Goal: Information Seeking & Learning: Learn about a topic

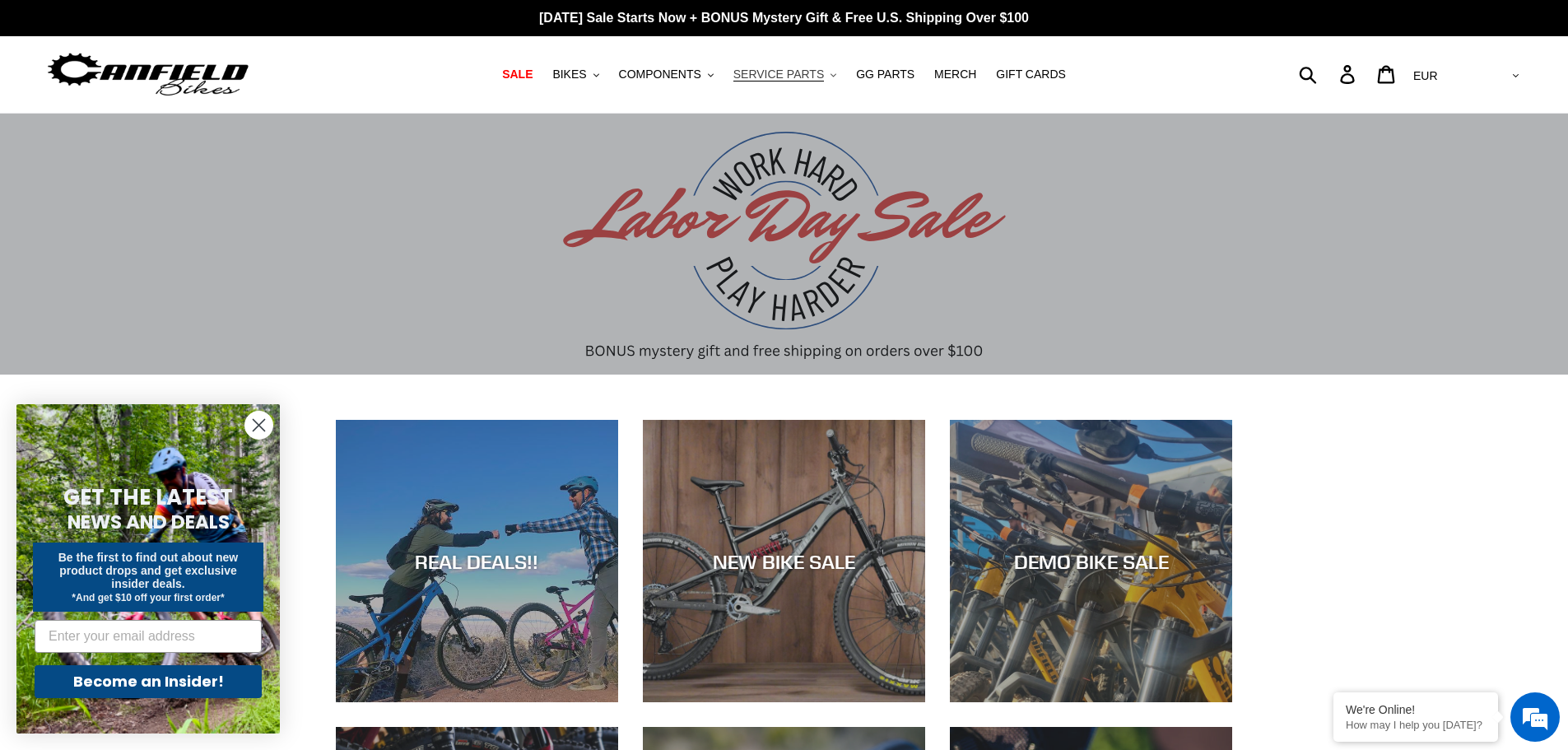
click at [831, 75] on icon ".cls-1{fill:#231f20}" at bounding box center [834, 76] width 6 height 6
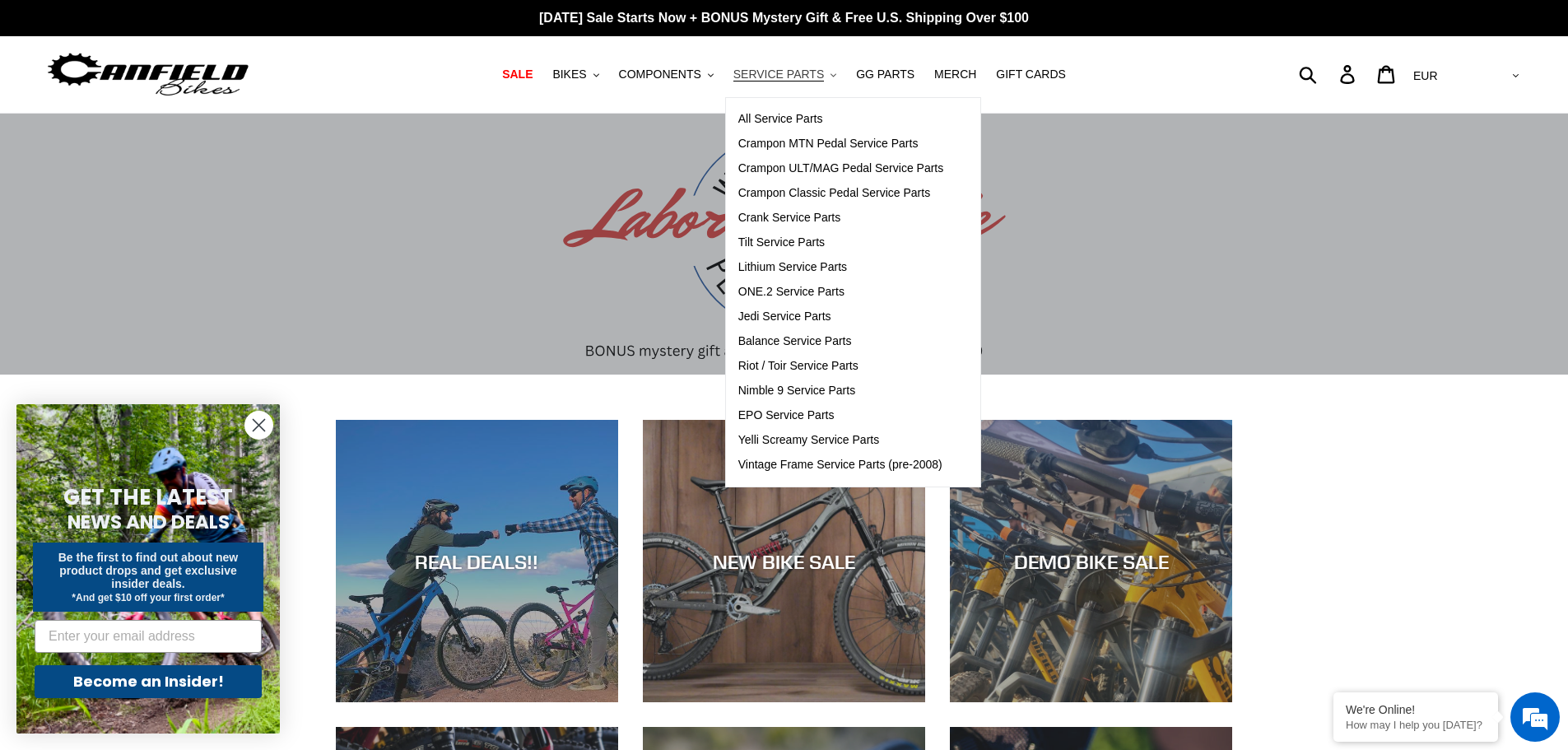
click at [831, 75] on icon ".cls-1{fill:#231f20}" at bounding box center [834, 76] width 6 height 6
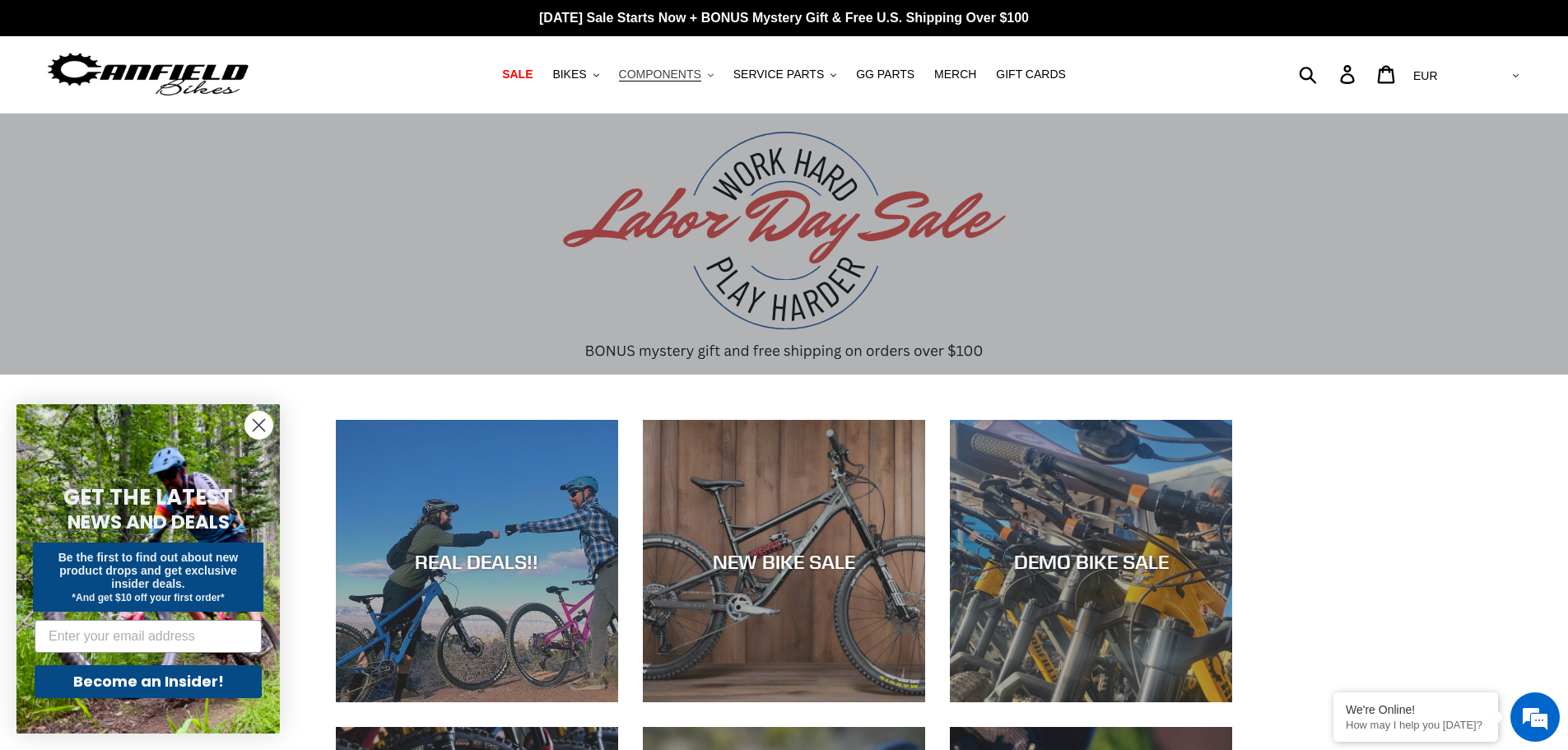
click at [714, 76] on icon "button" at bounding box center [711, 75] width 6 height 3
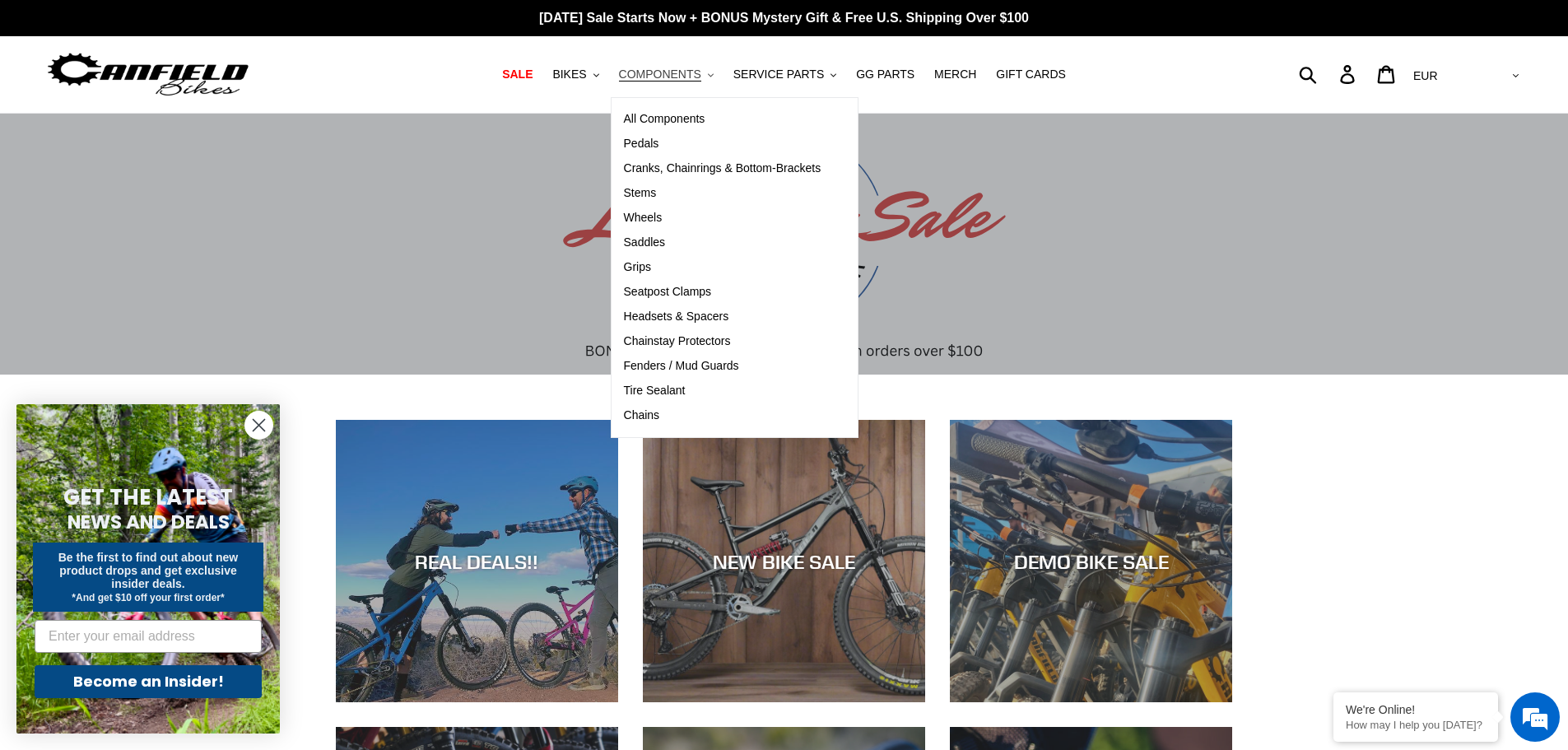
click at [714, 76] on icon "button" at bounding box center [711, 75] width 6 height 3
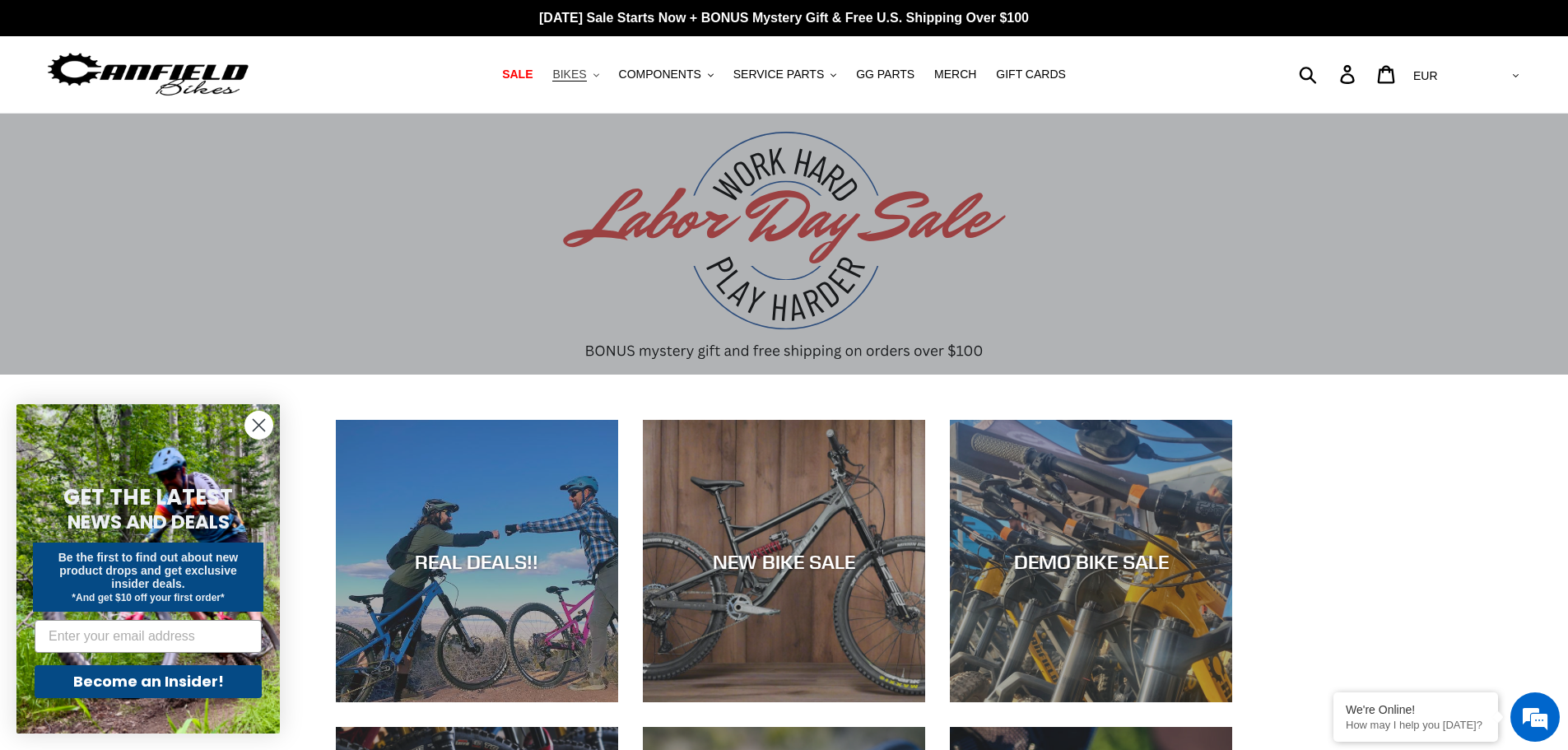
click at [599, 75] on icon "button" at bounding box center [597, 75] width 6 height 3
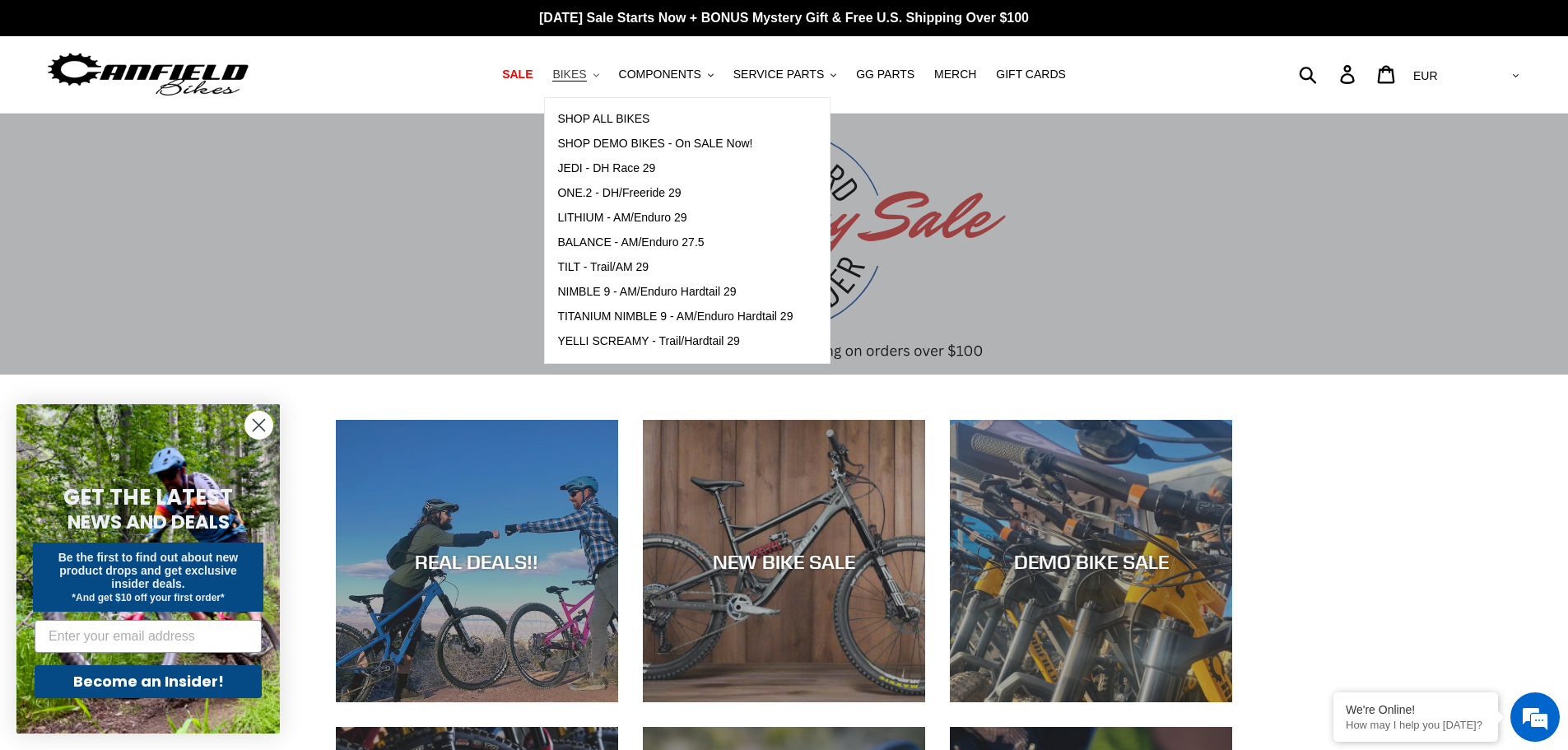
click at [599, 74] on icon ".cls-1{fill:#231f20}" at bounding box center [597, 76] width 6 height 6
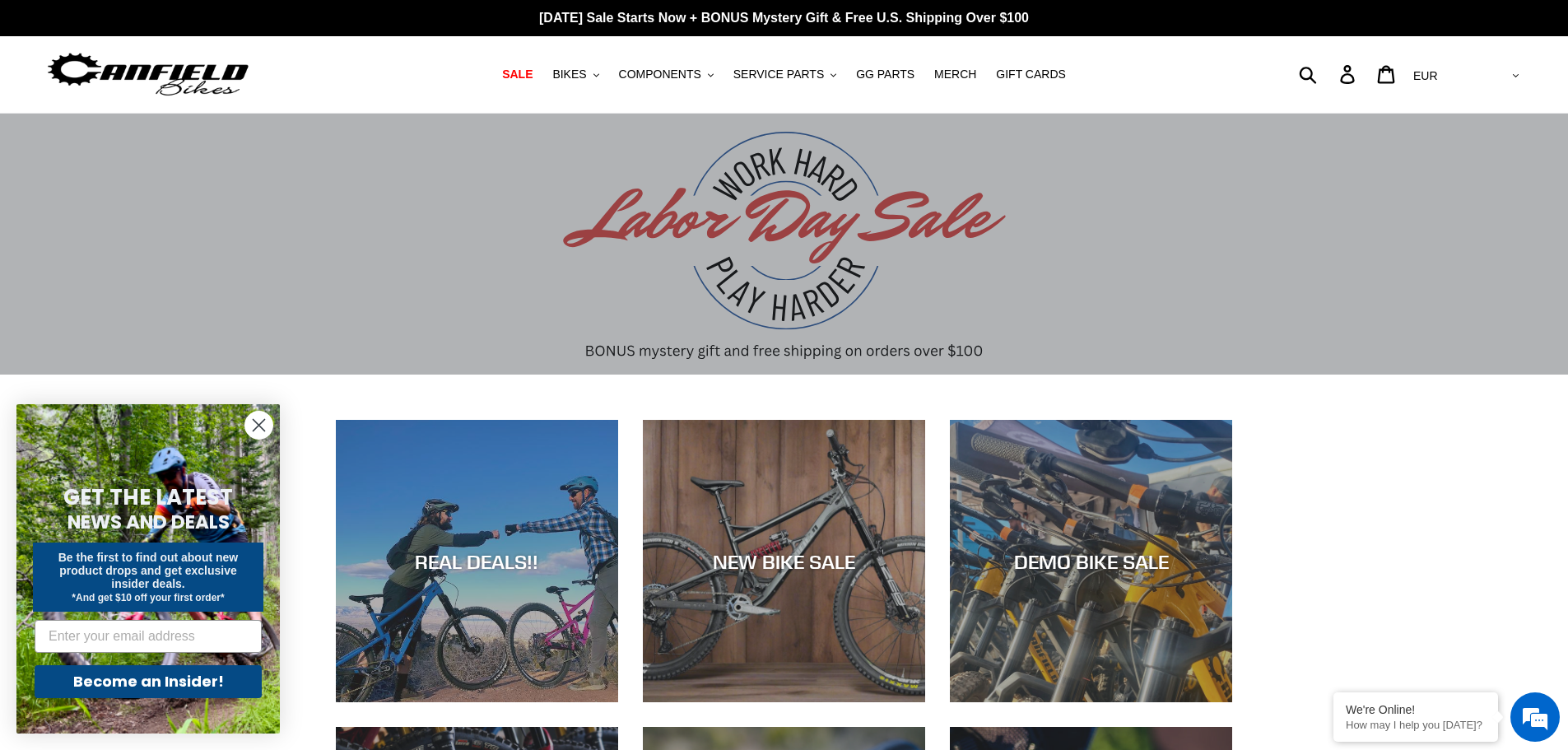
click at [255, 424] on circle "Close dialog" at bounding box center [259, 426] width 27 height 27
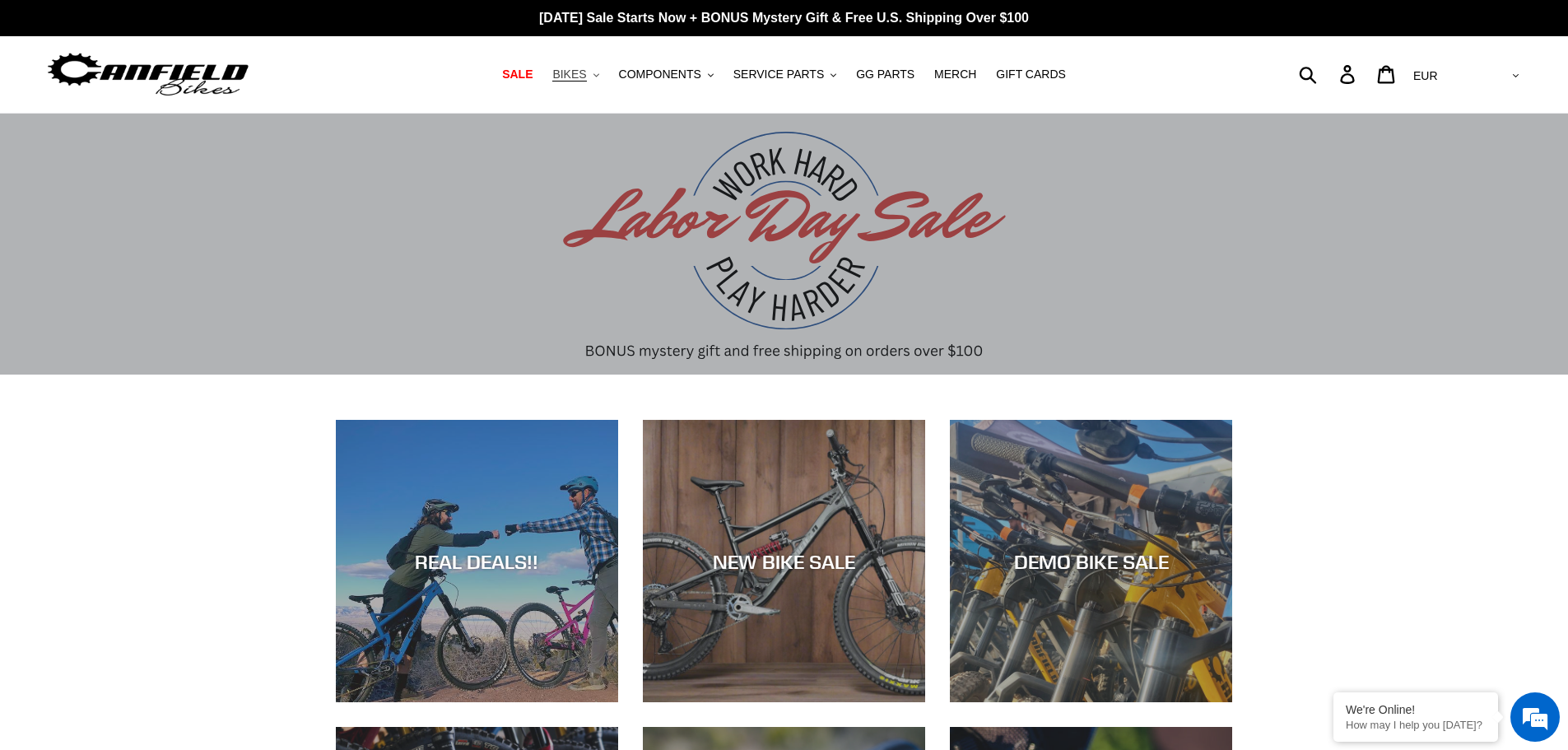
click at [607, 78] on button "BIKES .cls-1{fill:#231f20}" at bounding box center [575, 74] width 62 height 22
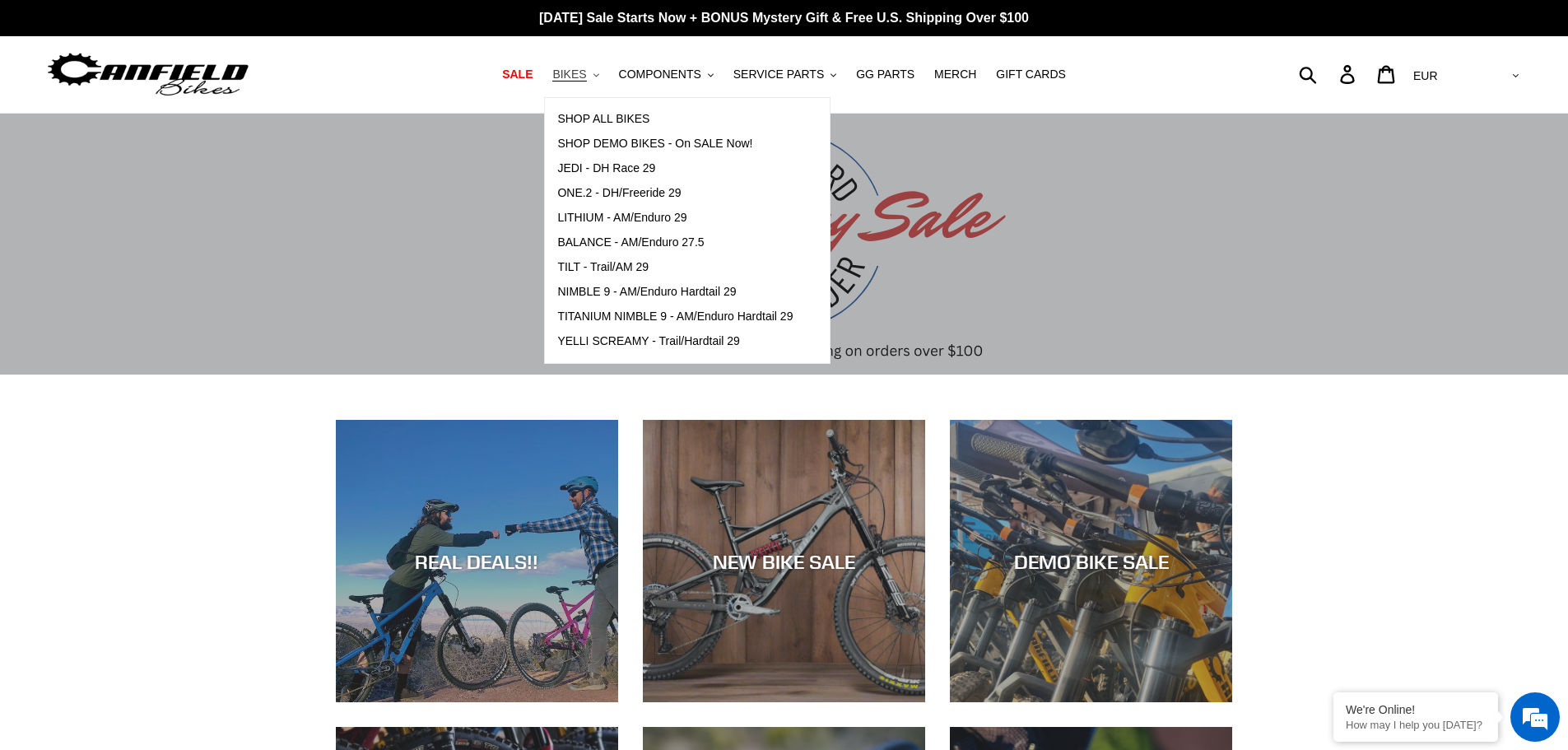
click at [607, 75] on button "BIKES .cls-1{fill:#231f20}" at bounding box center [575, 74] width 62 height 22
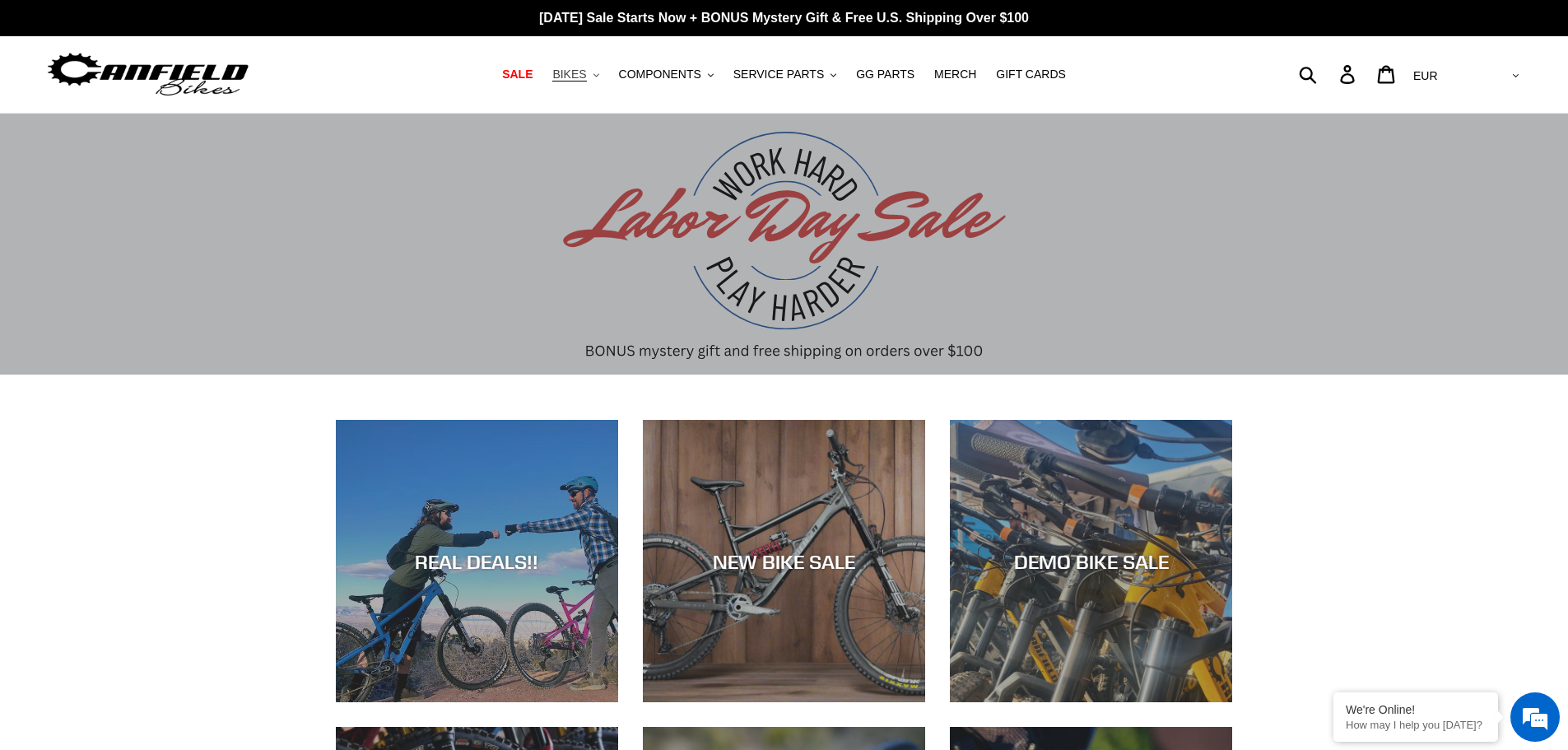
click at [586, 75] on span "BIKES" at bounding box center [569, 75] width 33 height 14
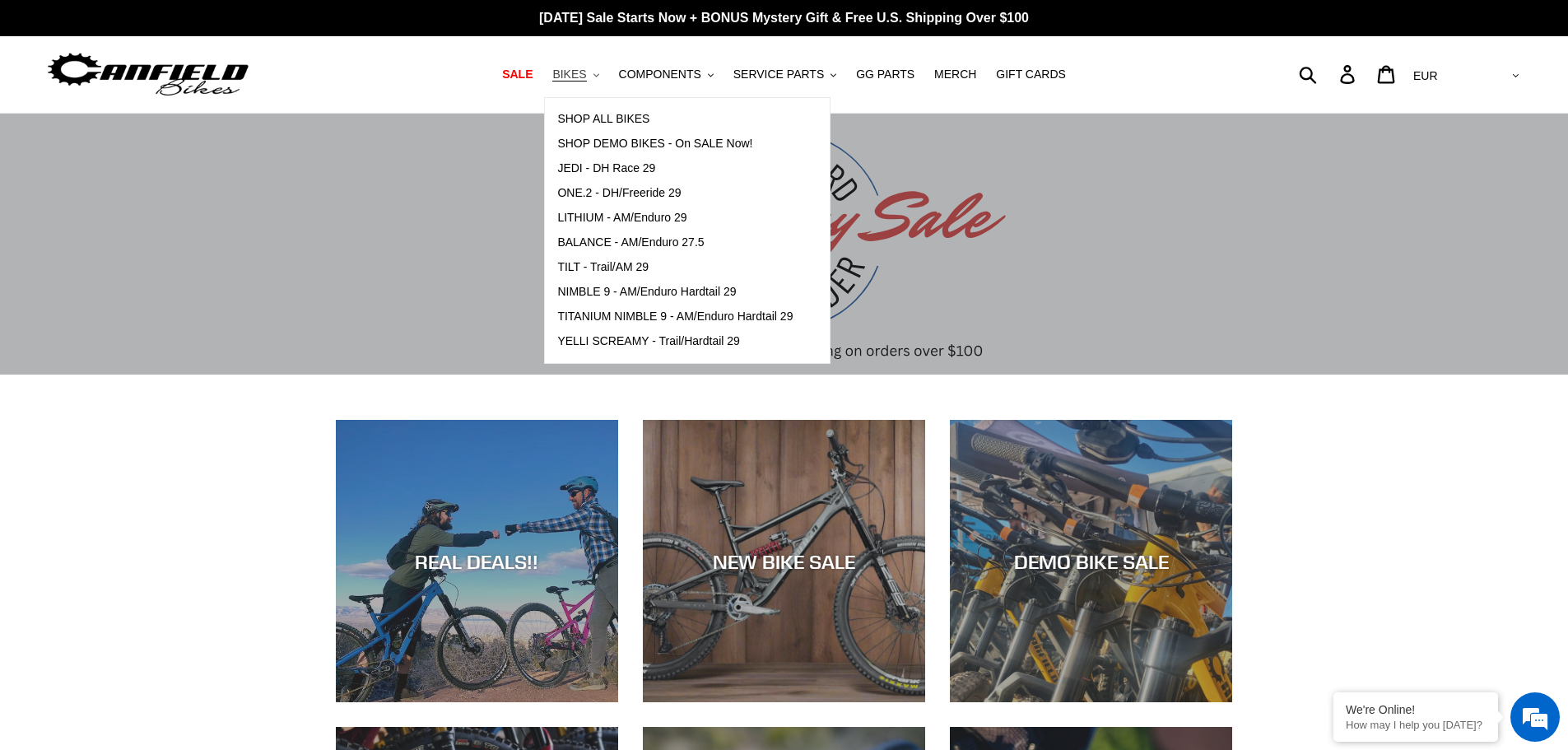
click at [586, 75] on span "BIKES" at bounding box center [569, 75] width 33 height 14
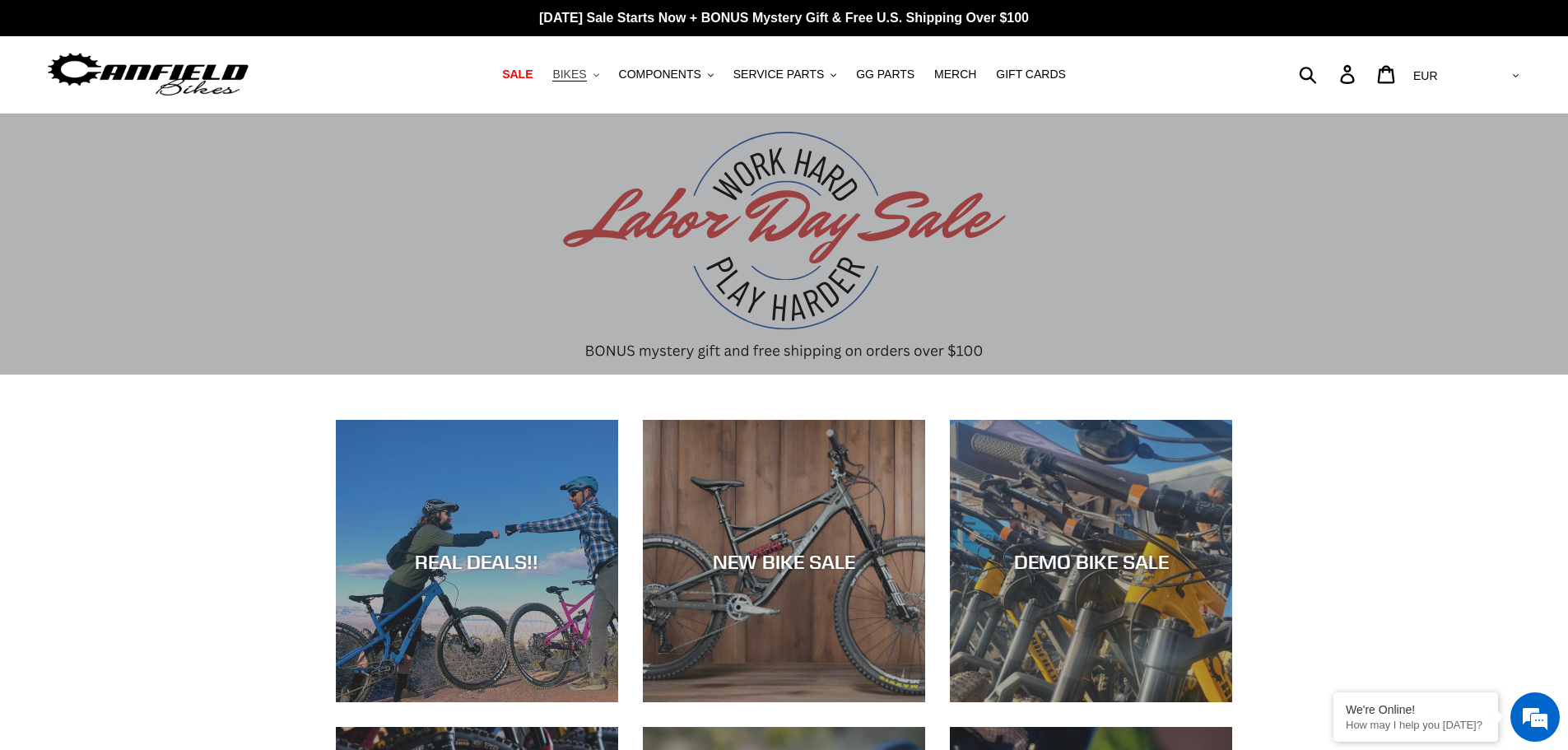
click at [586, 75] on span "BIKES" at bounding box center [569, 75] width 33 height 14
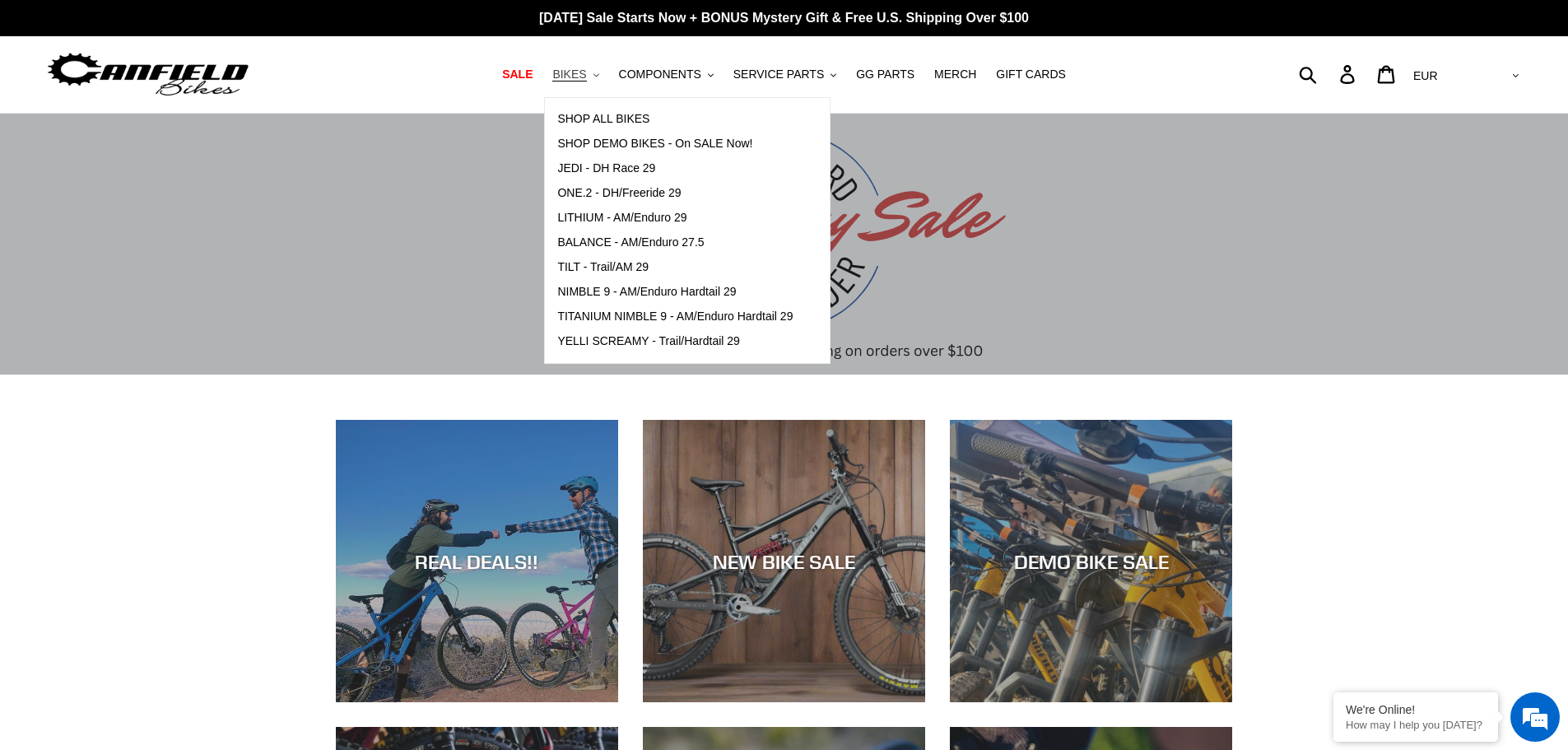
click at [607, 73] on button "BIKES .cls-1{fill:#231f20}" at bounding box center [575, 74] width 62 height 22
click at [599, 77] on icon ".cls-1{fill:#231f20}" at bounding box center [597, 76] width 6 height 6
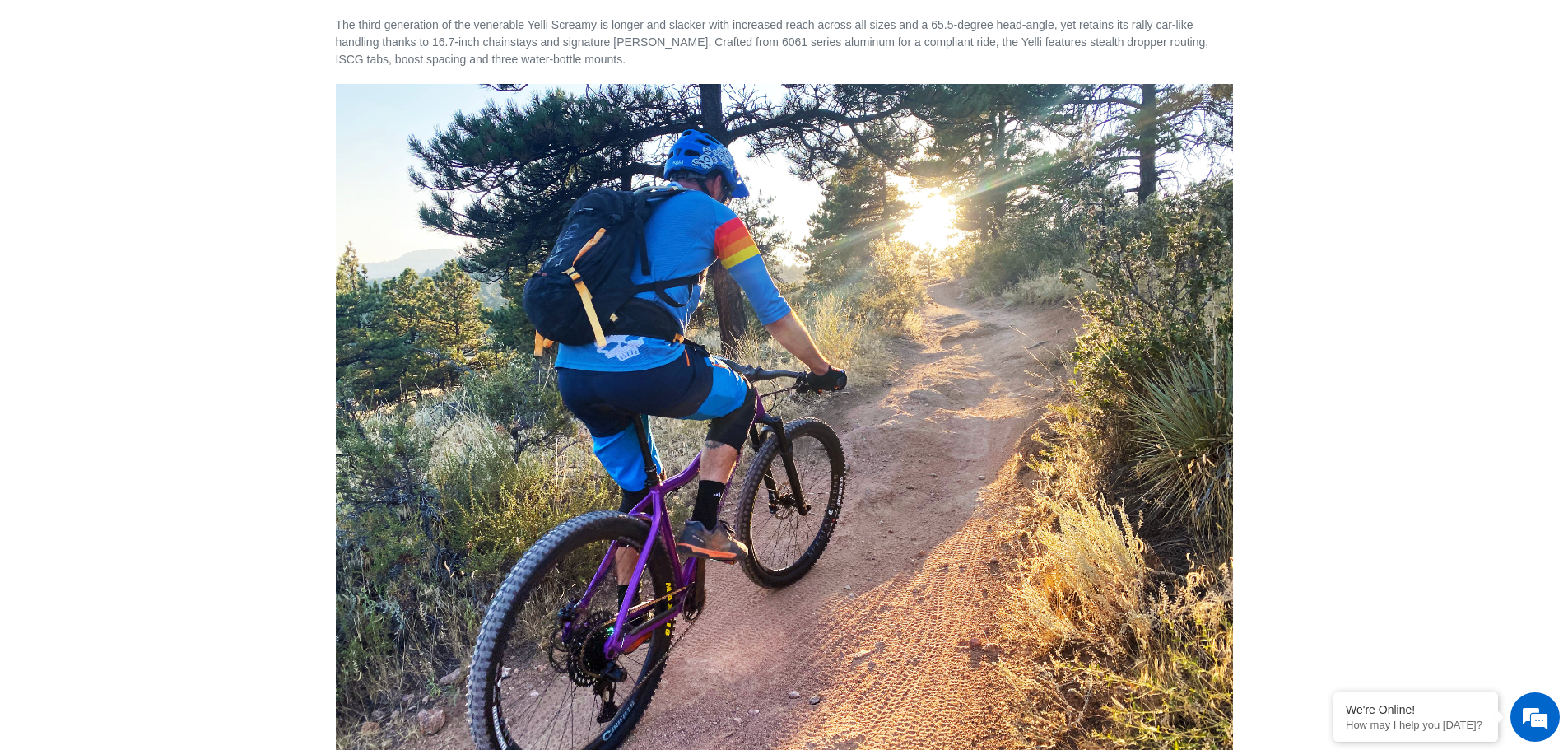
scroll to position [2553, 0]
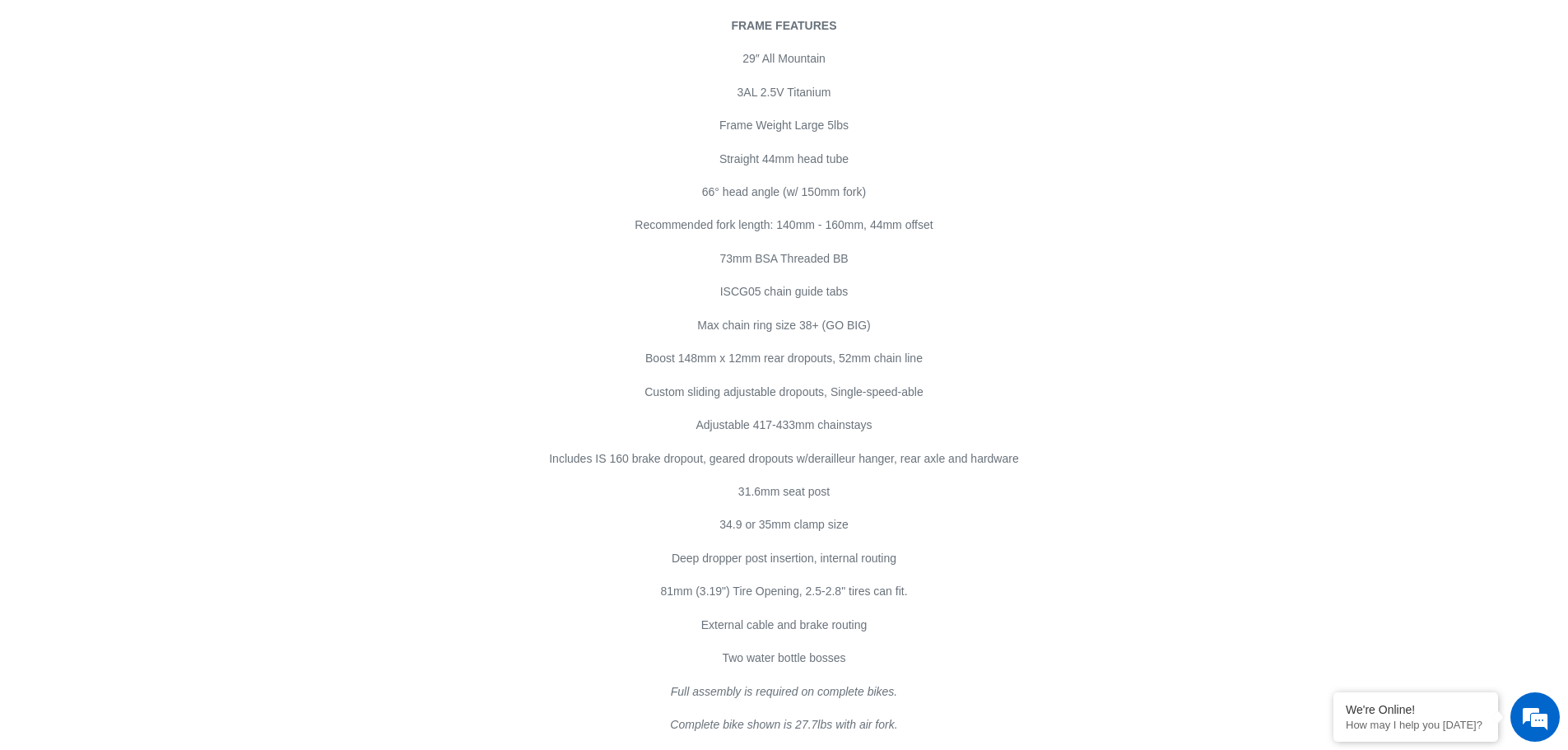
scroll to position [9061, 0]
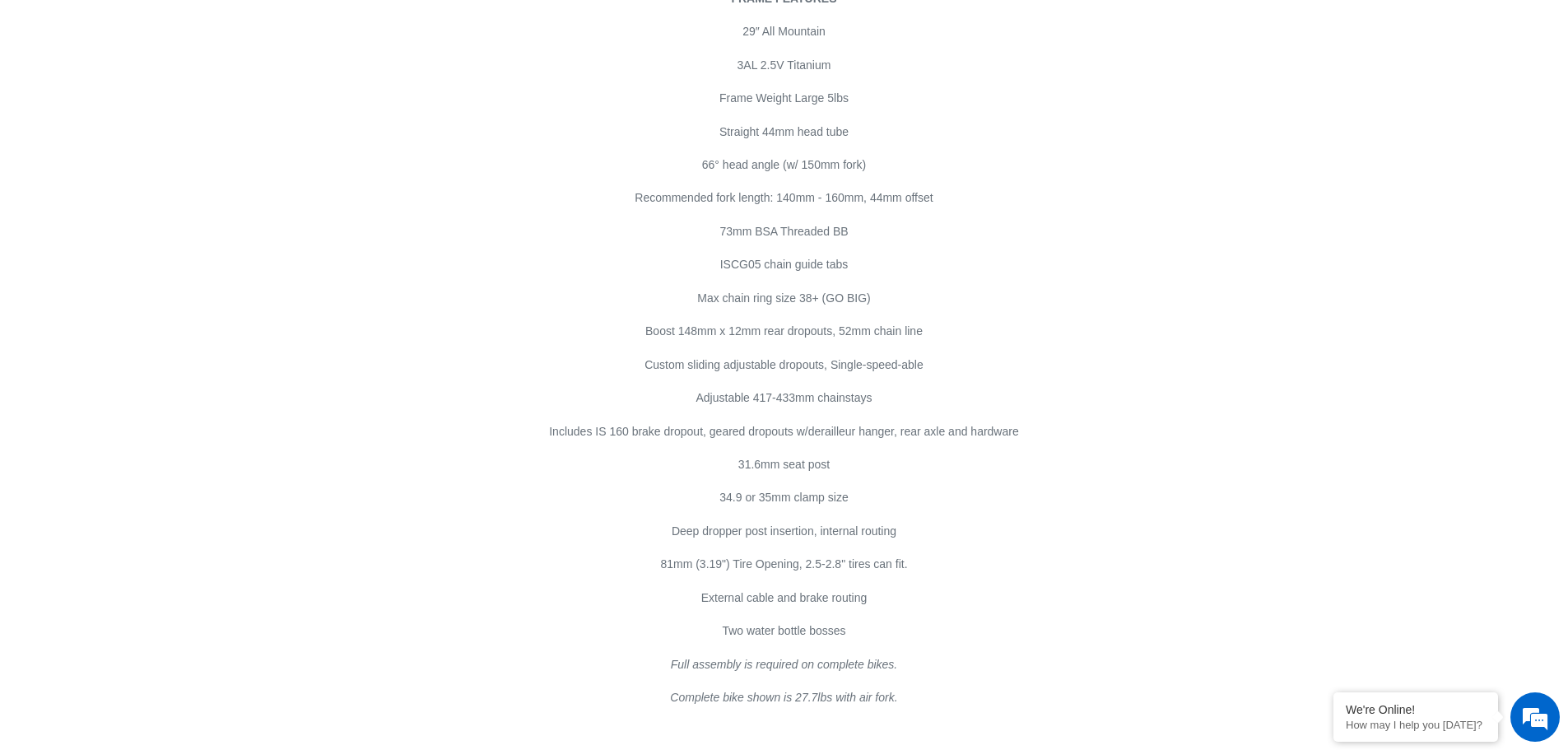
drag, startPoint x: 1042, startPoint y: 692, endPoint x: 1013, endPoint y: 696, distance: 29.3
click at [1013, 696] on div "29" WHEELS // HARDTAIL // 150MM FRONT FRAME FEATURES 29″ All Mountain 3AL 2.5V …" at bounding box center [784, 328] width 1568 height 847
drag, startPoint x: 1240, startPoint y: 604, endPoint x: 1119, endPoint y: 652, distance: 130.2
click at [1119, 652] on div "29" WHEELS // HARDTAIL // 150MM FRONT FRAME FEATURES 29″ All Mountain 3AL 2.5V …" at bounding box center [772, 328] width 922 height 756
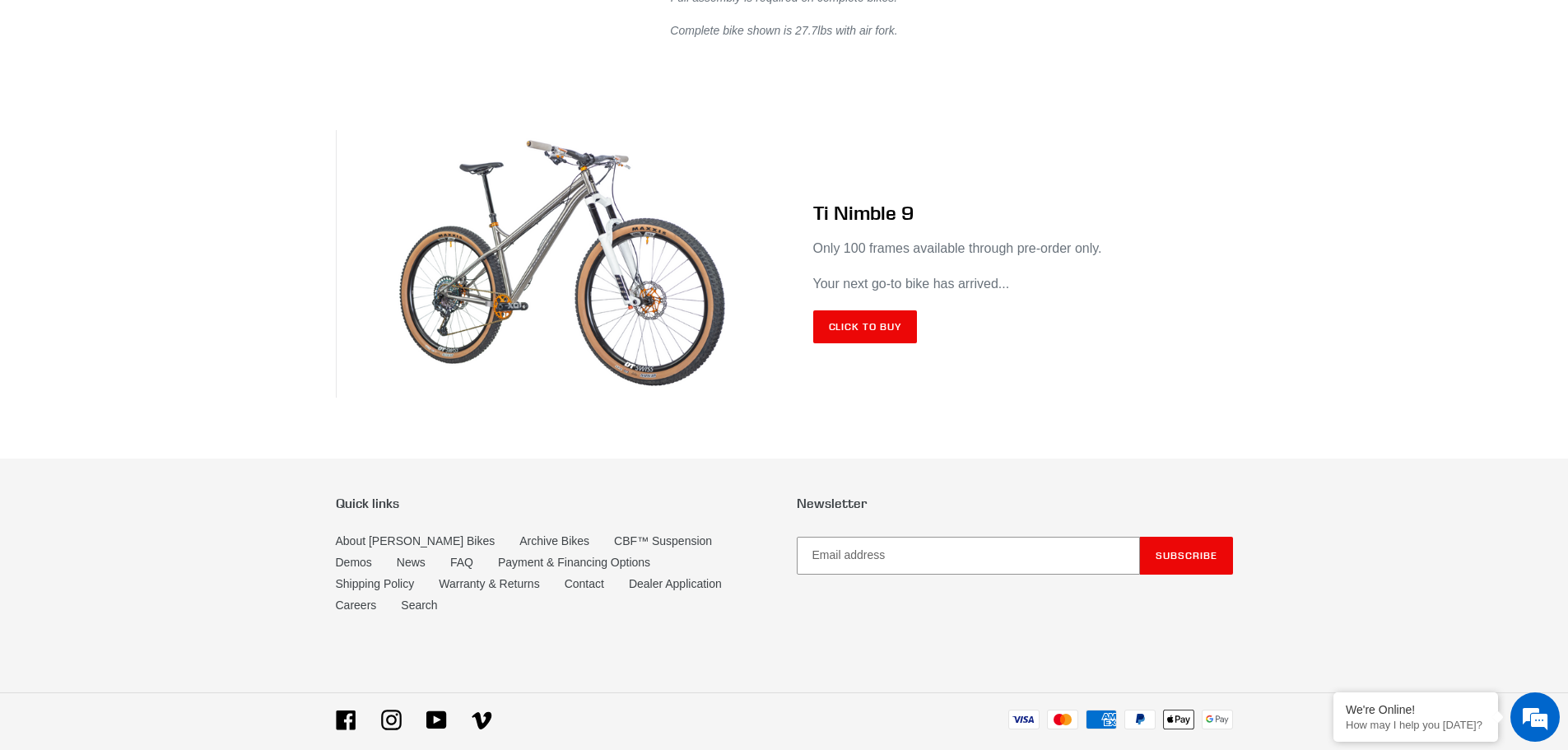
scroll to position [9732, 0]
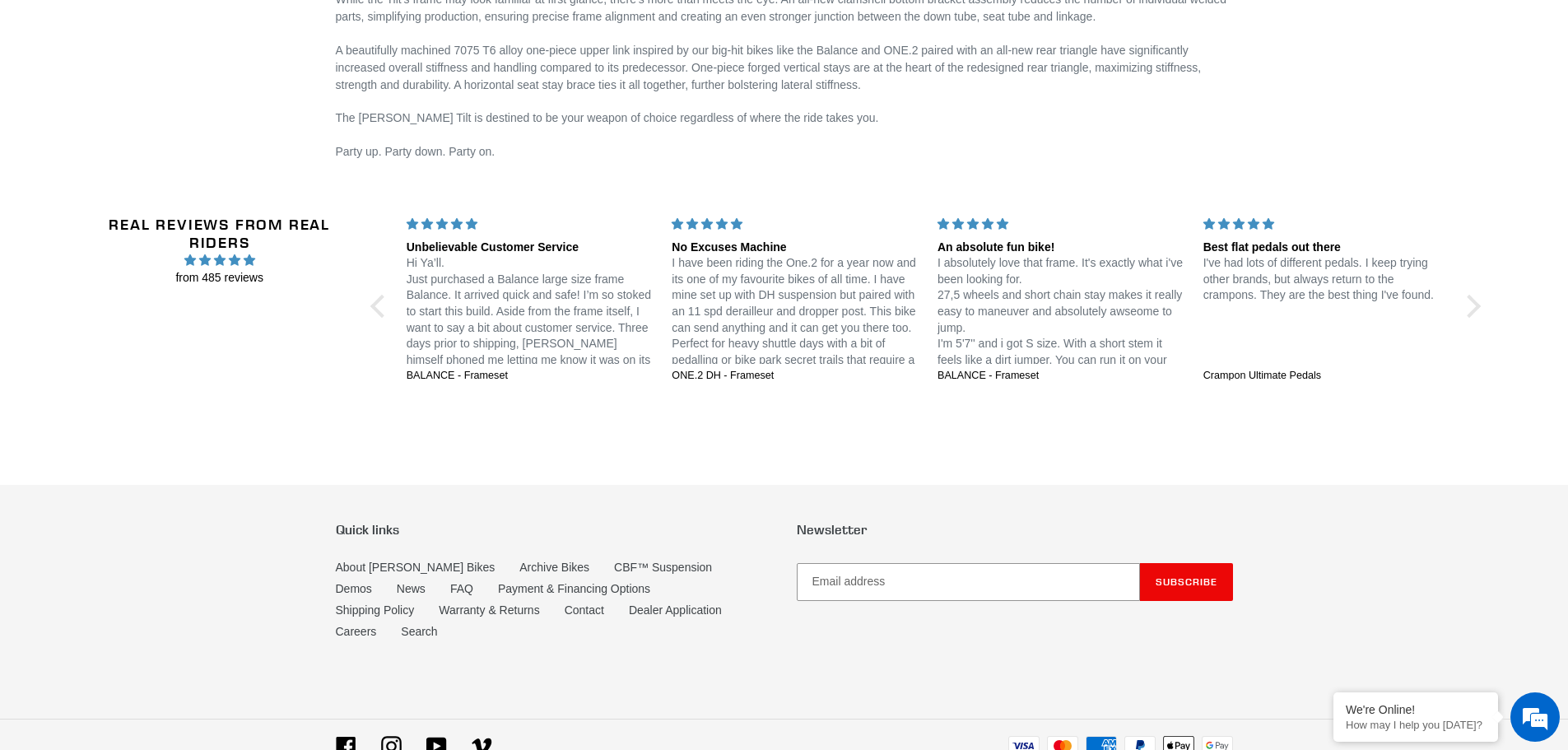
scroll to position [2737, 0]
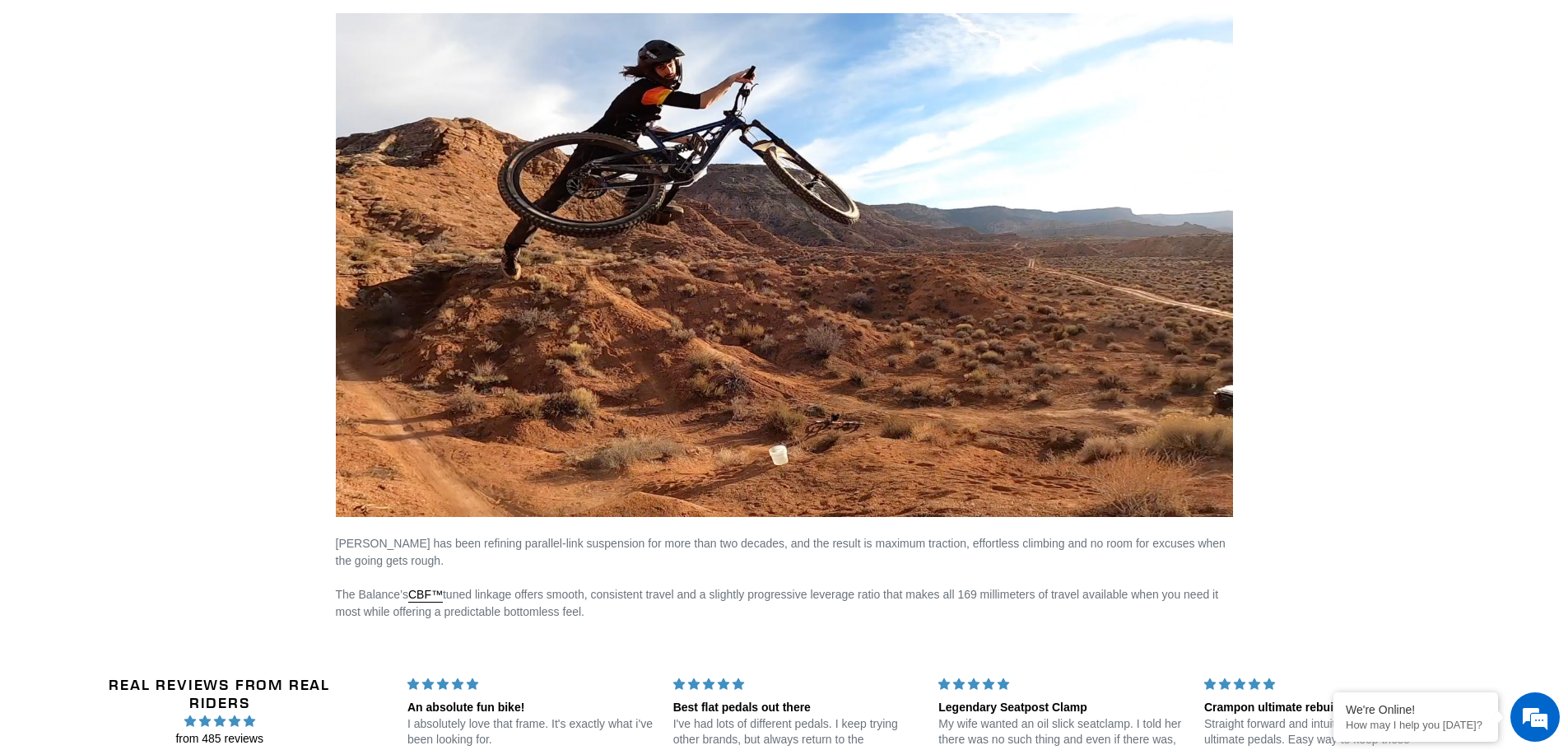
scroll to position [2471, 0]
